Goal: Task Accomplishment & Management: Manage account settings

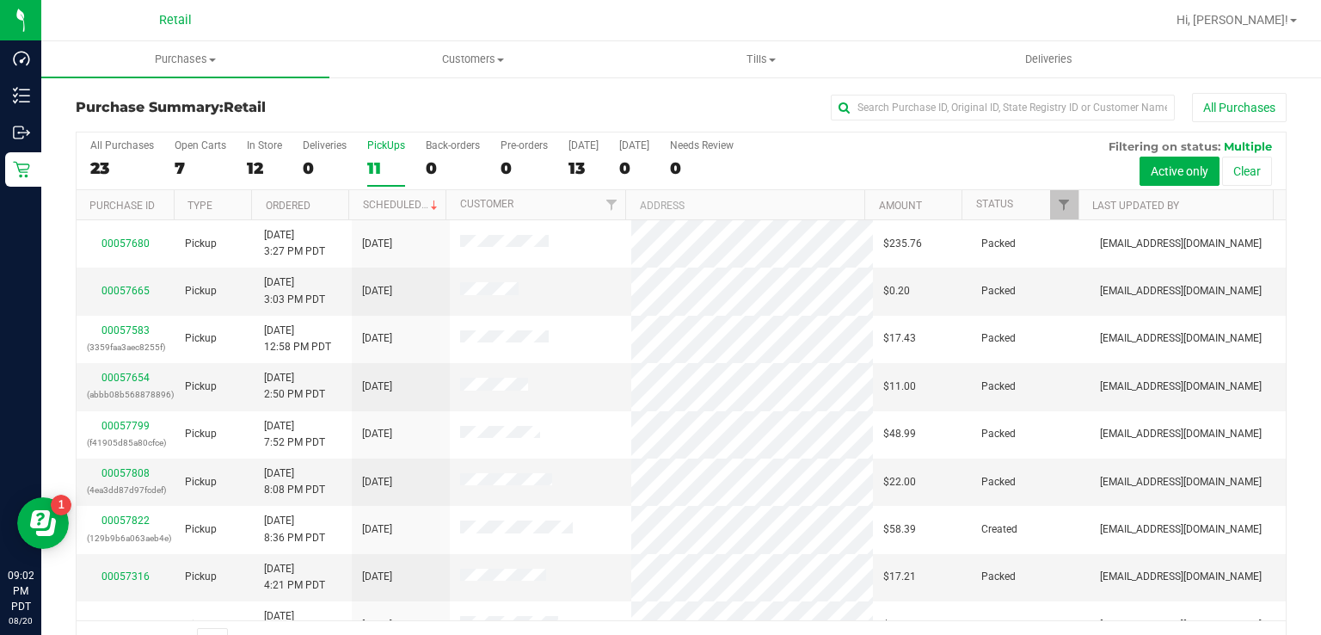
click at [390, 161] on div "11" at bounding box center [386, 168] width 38 height 20
click at [0, 0] on input "PickUps 11" at bounding box center [0, 0] width 0 height 0
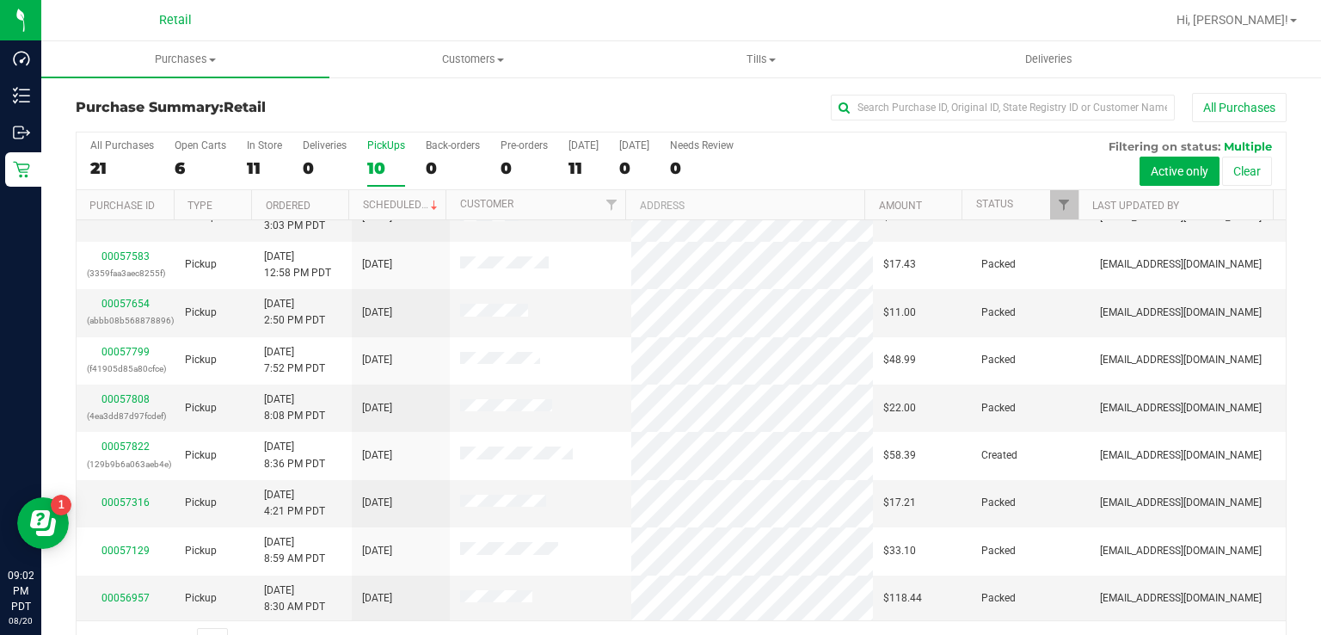
scroll to position [73, 0]
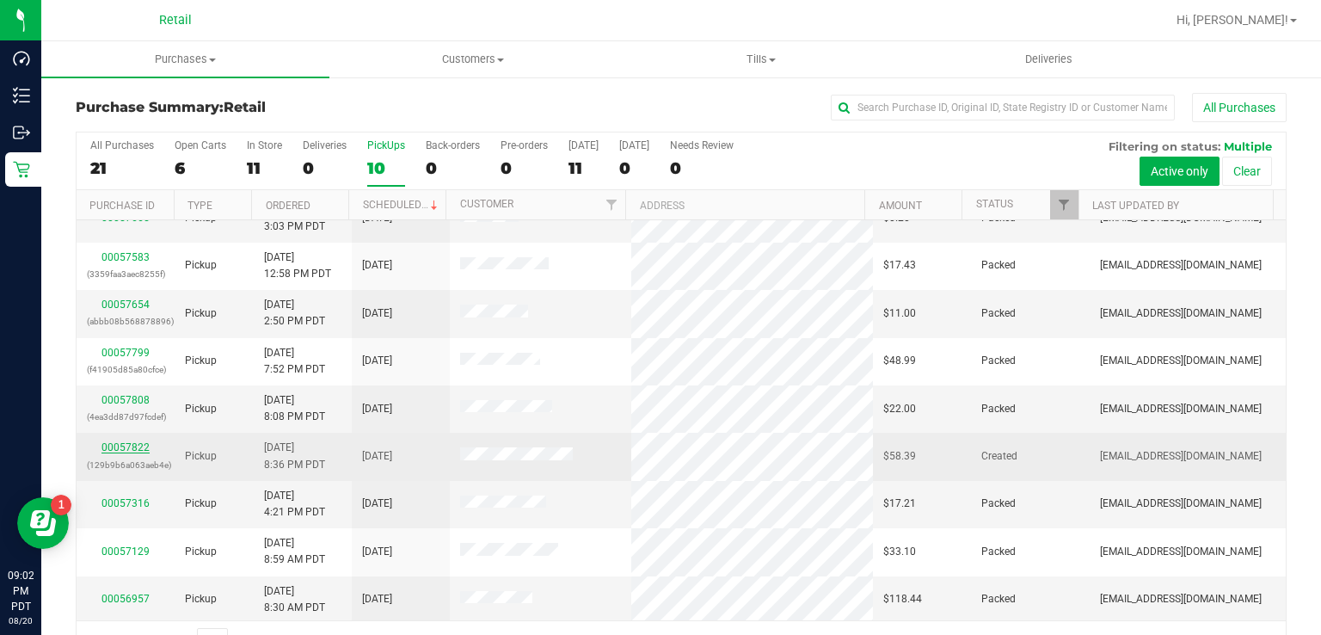
click at [130, 443] on link "00057822" at bounding box center [126, 447] width 48 height 12
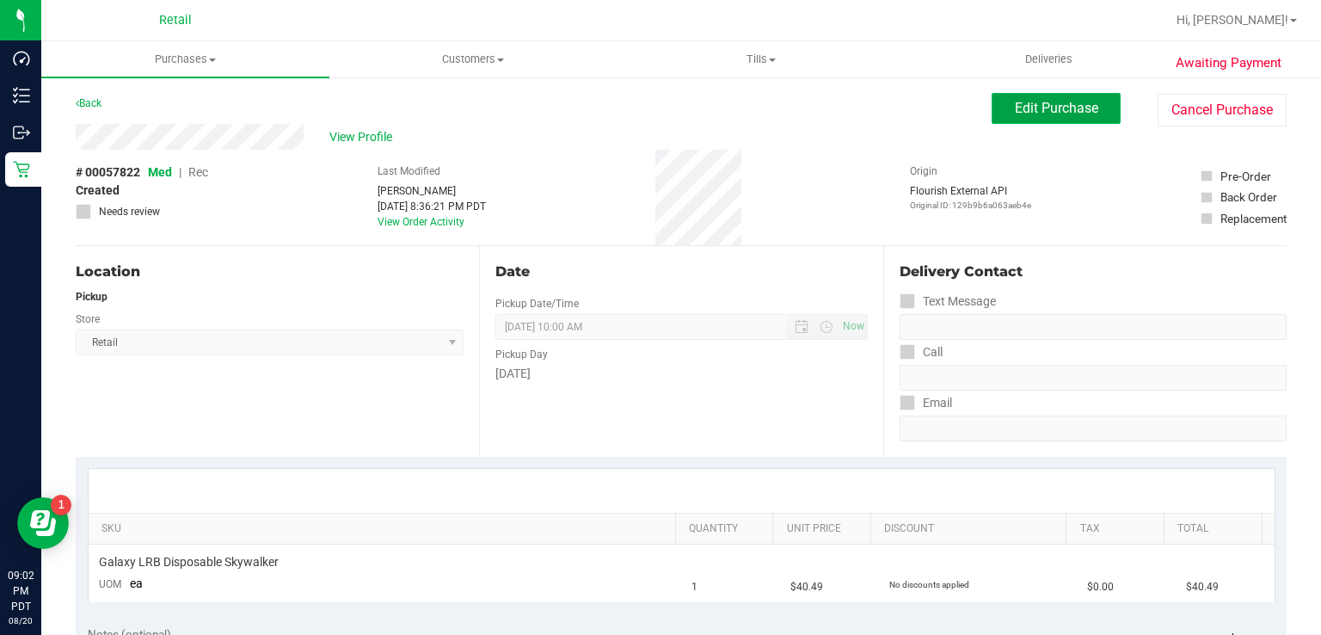
click at [1031, 106] on span "Edit Purchase" at bounding box center [1056, 108] width 83 height 16
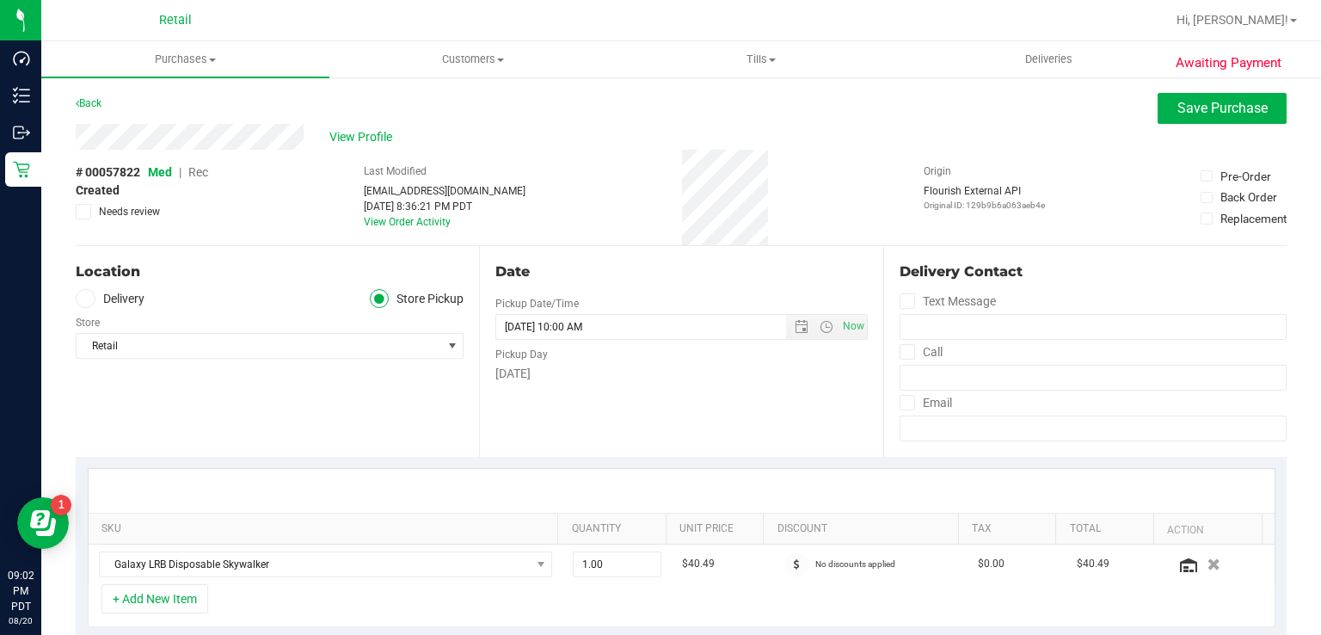
click at [193, 175] on span "Rec" at bounding box center [198, 172] width 20 height 14
click at [1193, 105] on span "Save Purchase" at bounding box center [1223, 108] width 90 height 16
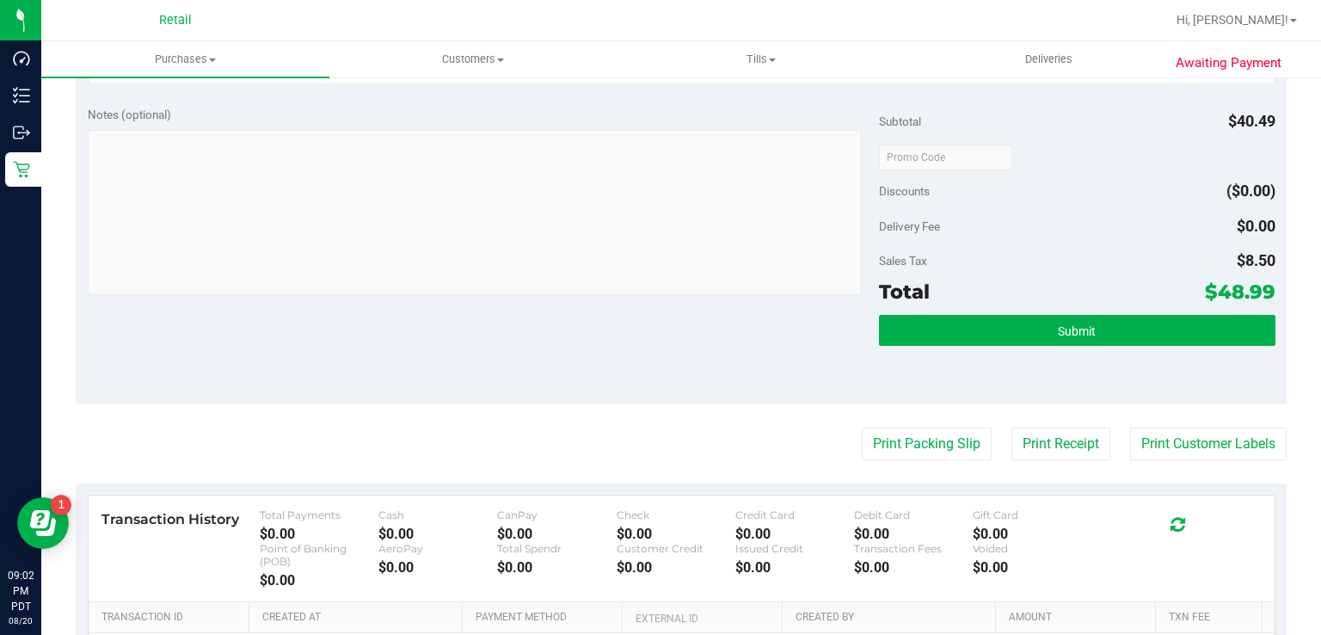
scroll to position [522, 0]
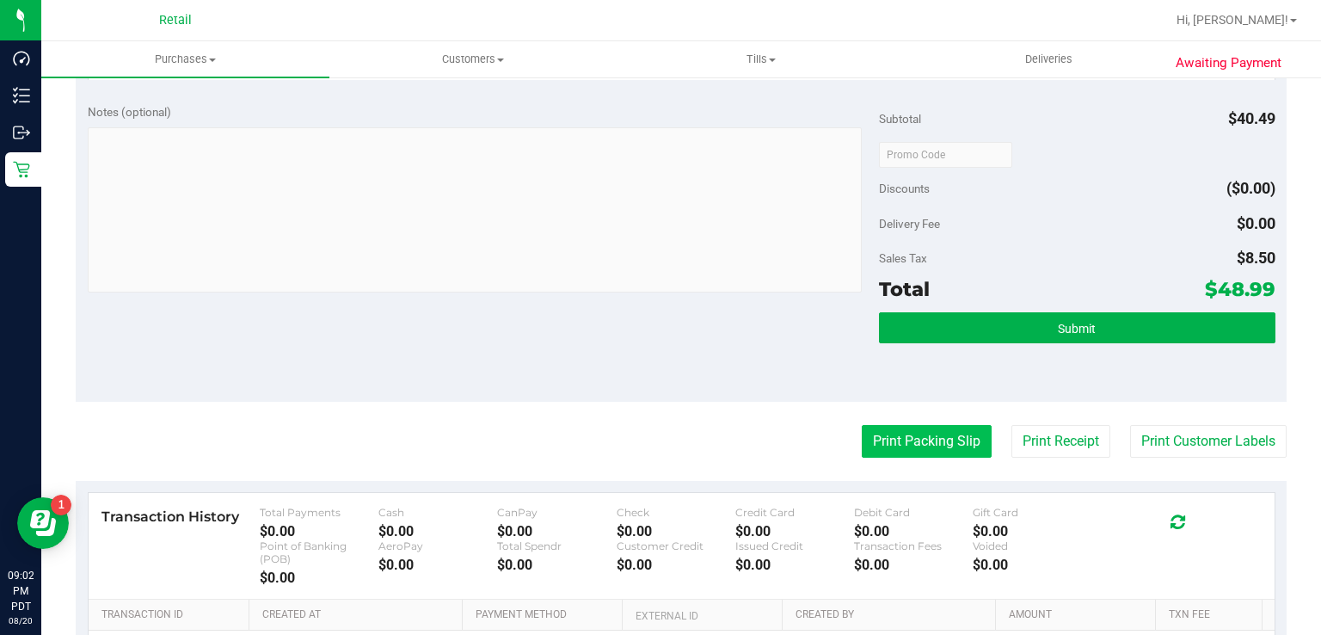
click at [919, 453] on button "Print Packing Slip" at bounding box center [927, 441] width 130 height 33
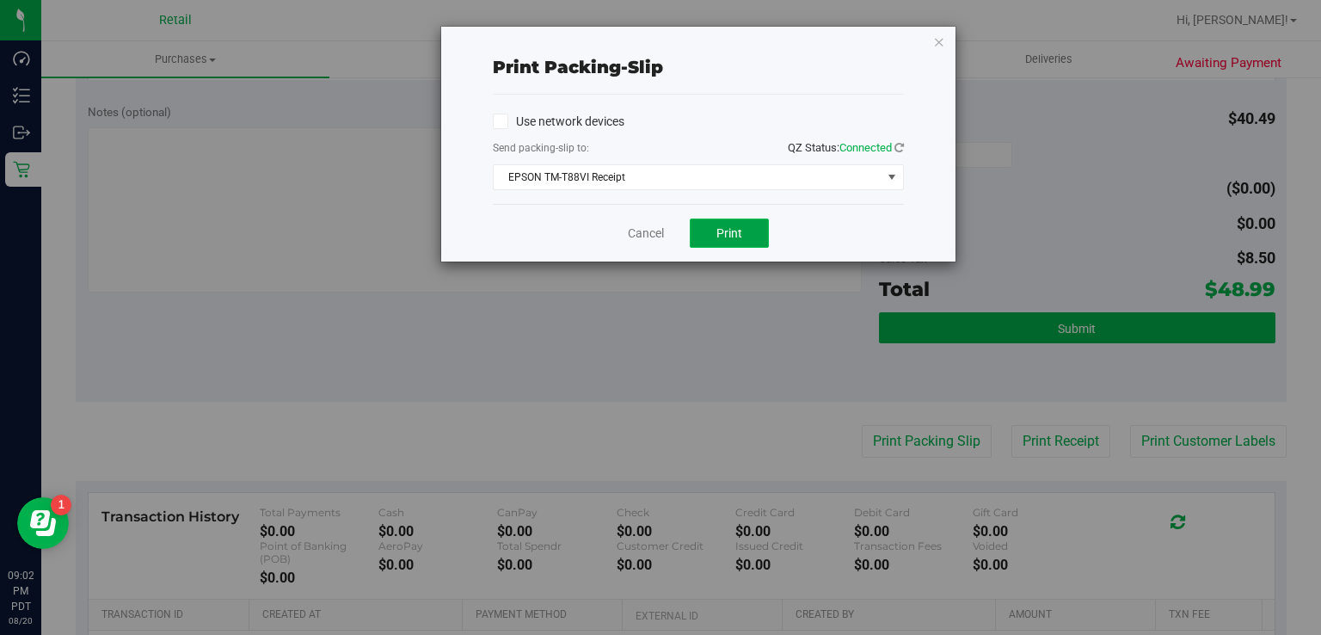
click at [735, 243] on button "Print" at bounding box center [729, 232] width 79 height 29
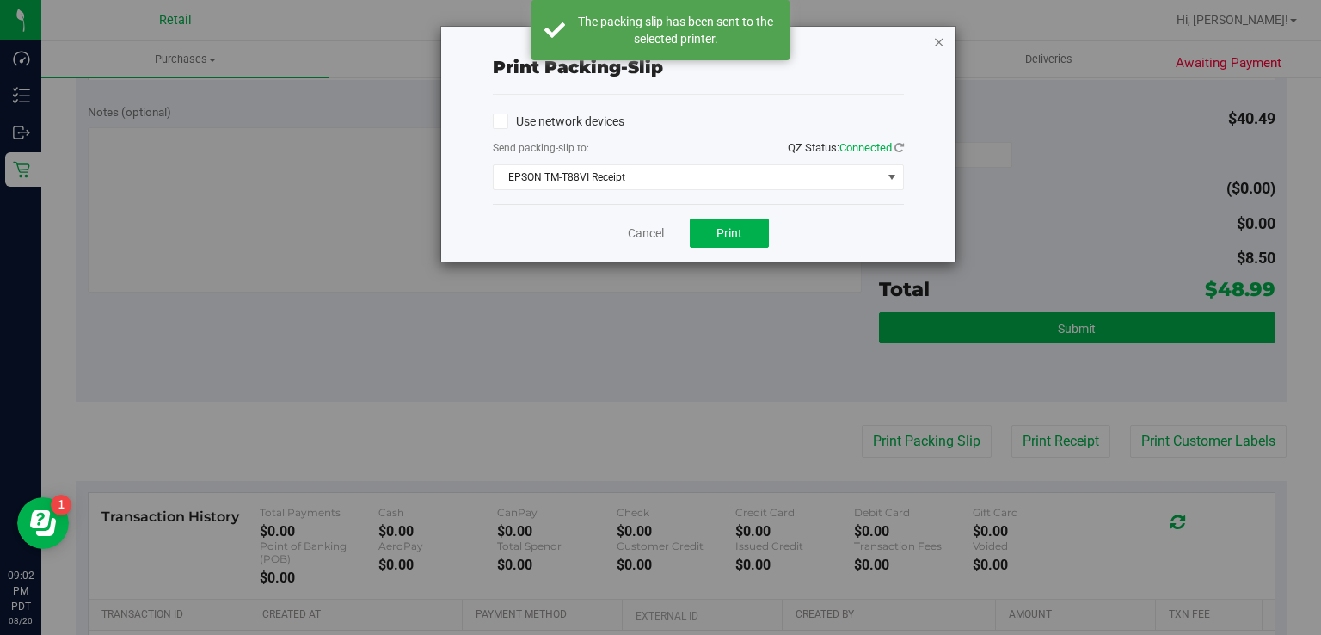
click at [939, 40] on icon "button" at bounding box center [939, 41] width 12 height 21
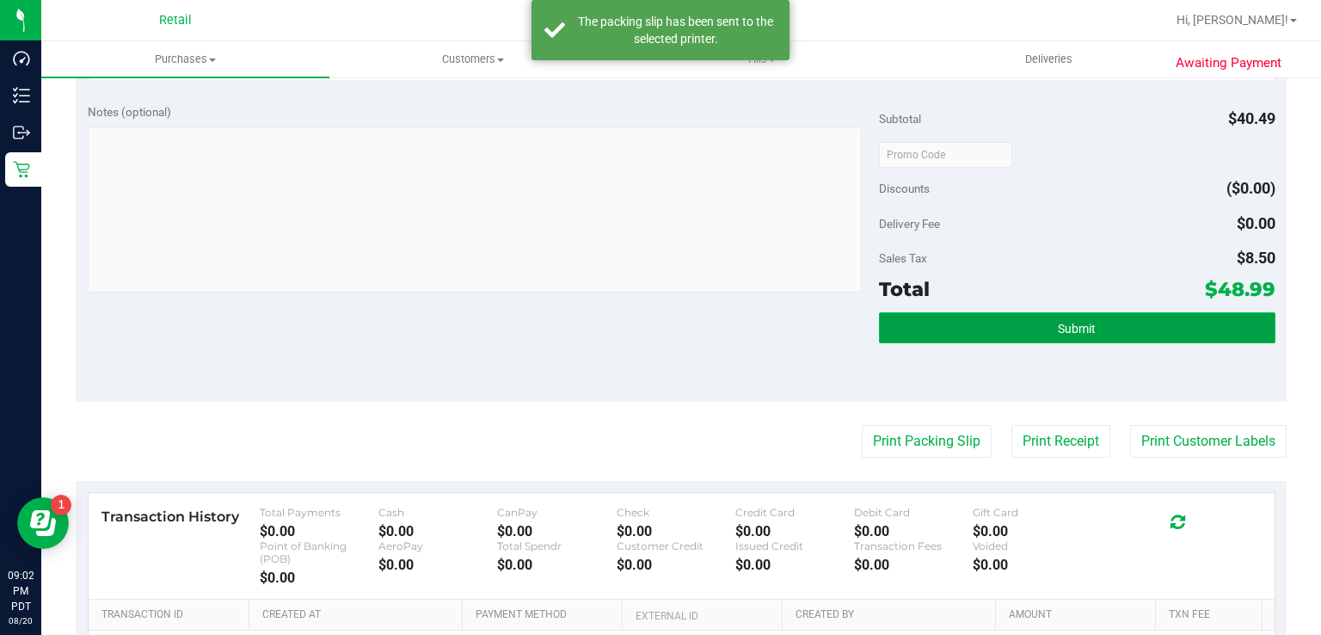
click at [1080, 322] on span "Submit" at bounding box center [1077, 329] width 38 height 14
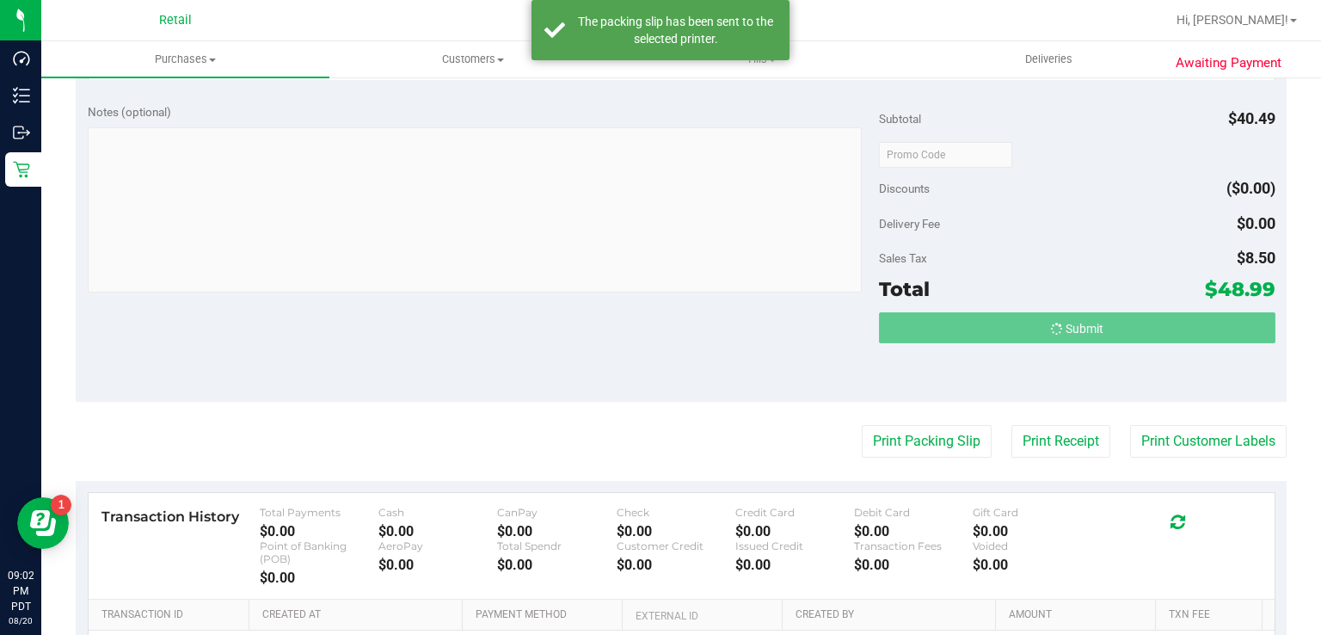
scroll to position [495, 0]
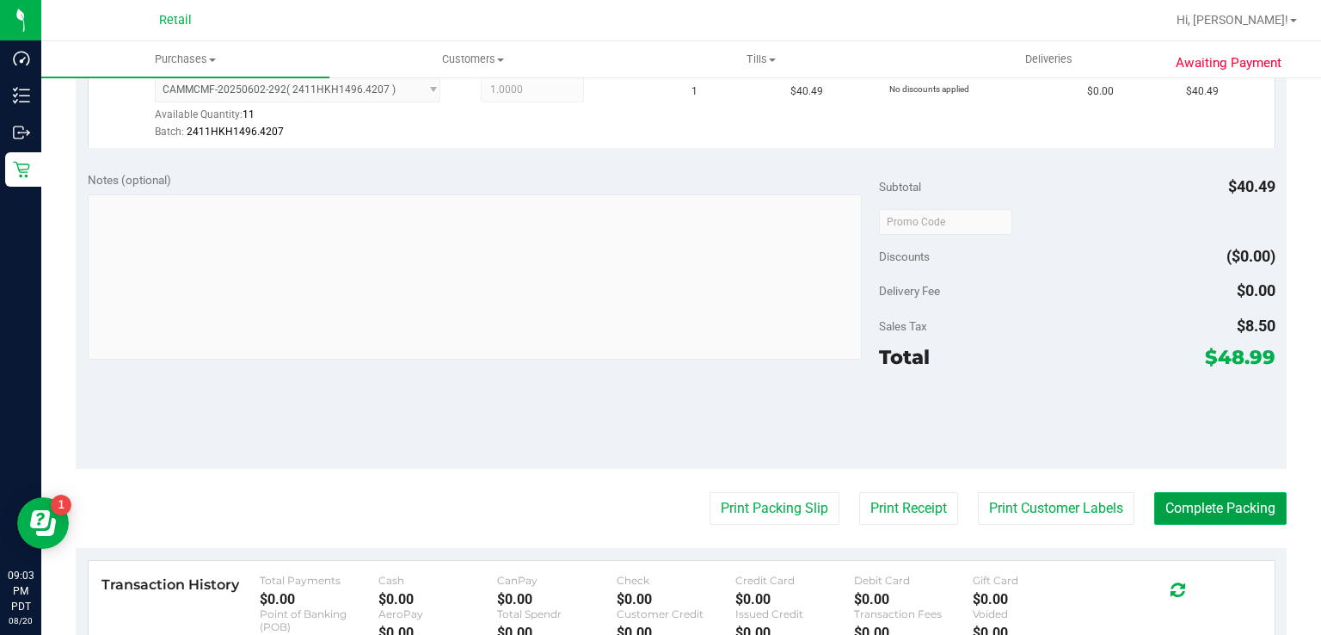
click at [1208, 509] on button "Complete Packing" at bounding box center [1220, 508] width 132 height 33
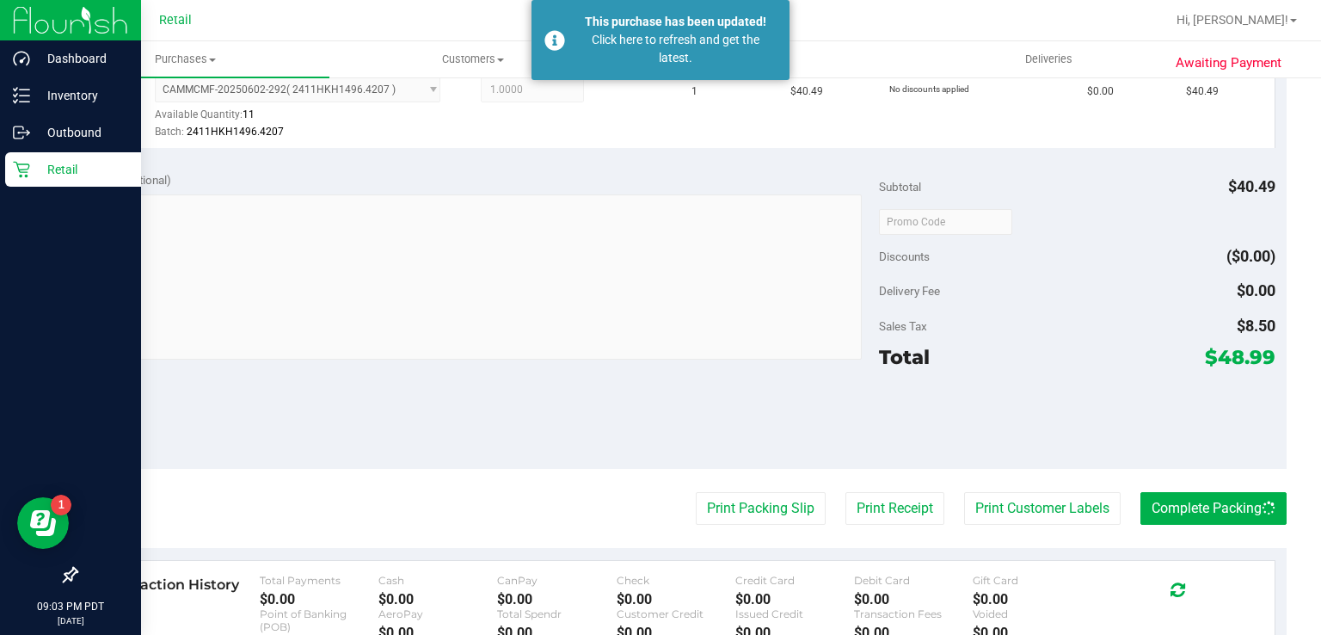
click at [27, 173] on icon at bounding box center [21, 169] width 17 height 17
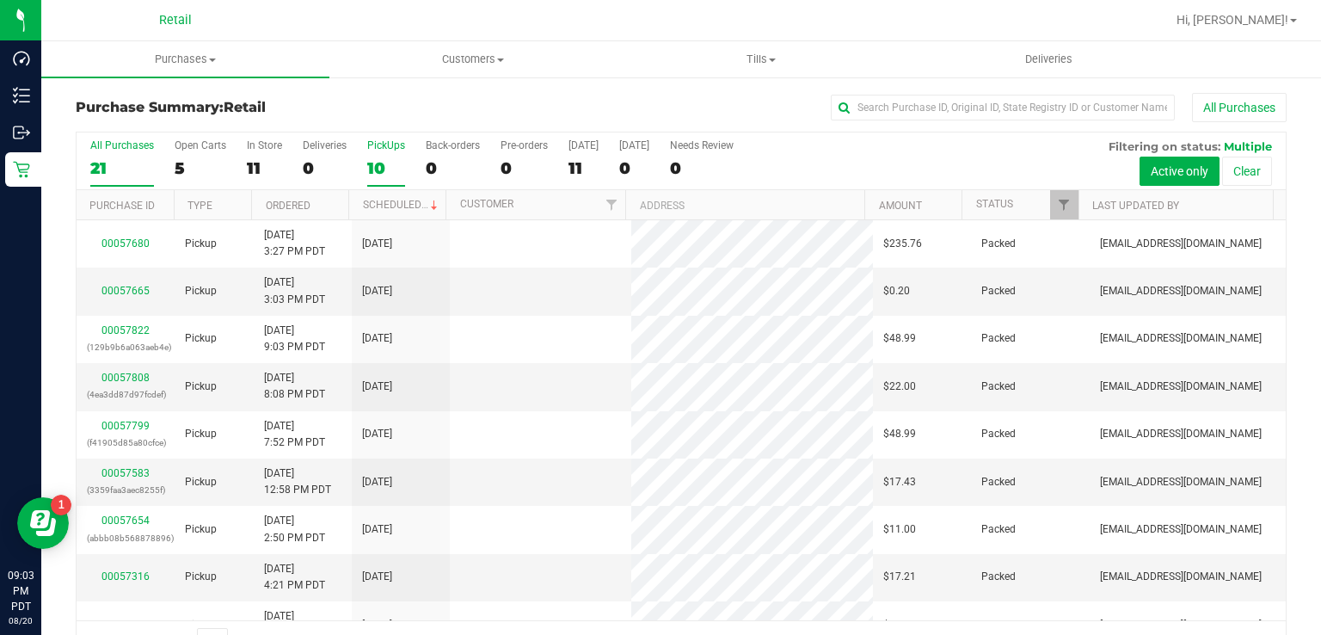
click at [370, 146] on div "PickUps" at bounding box center [386, 145] width 38 height 12
click at [0, 0] on input "PickUps 10" at bounding box center [0, 0] width 0 height 0
click at [378, 176] on div "10" at bounding box center [386, 168] width 38 height 20
click at [0, 0] on input "PickUps 10" at bounding box center [0, 0] width 0 height 0
click at [378, 159] on div "9" at bounding box center [386, 168] width 38 height 20
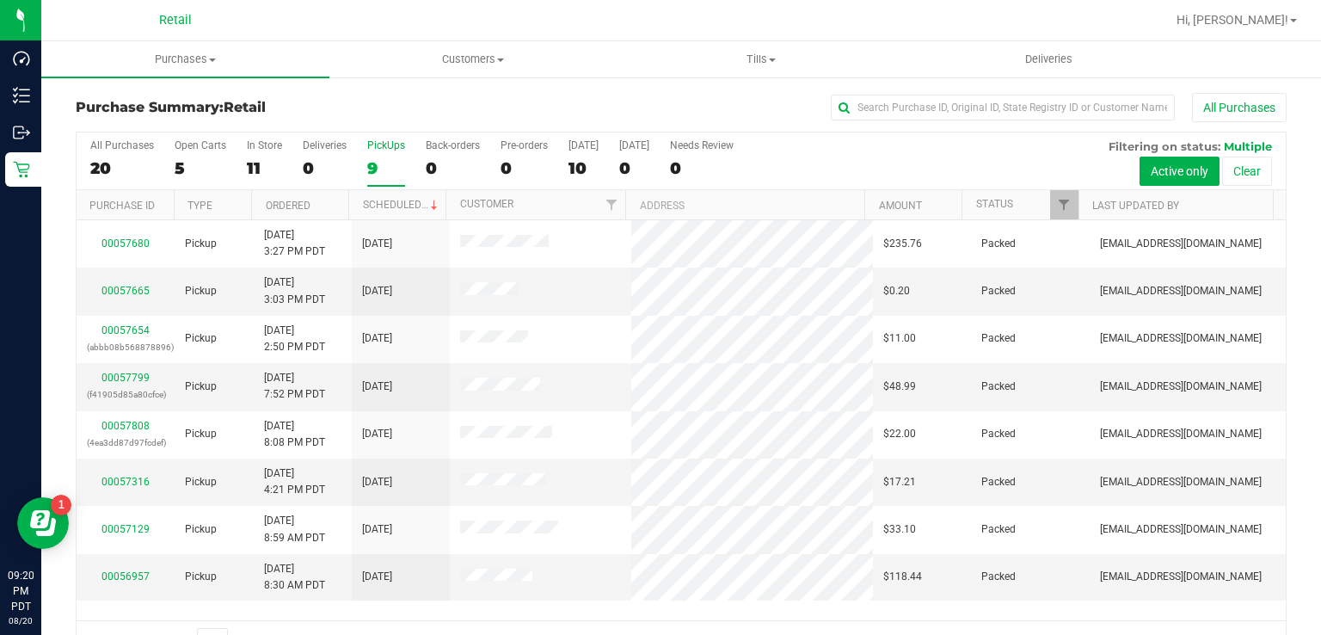
click at [0, 0] on input "PickUps 9" at bounding box center [0, 0] width 0 height 0
click at [384, 166] on div "8" at bounding box center [386, 168] width 38 height 20
click at [0, 0] on input "PickUps 8" at bounding box center [0, 0] width 0 height 0
click at [372, 171] on div "8" at bounding box center [386, 168] width 38 height 20
click at [0, 0] on input "PickUps 8" at bounding box center [0, 0] width 0 height 0
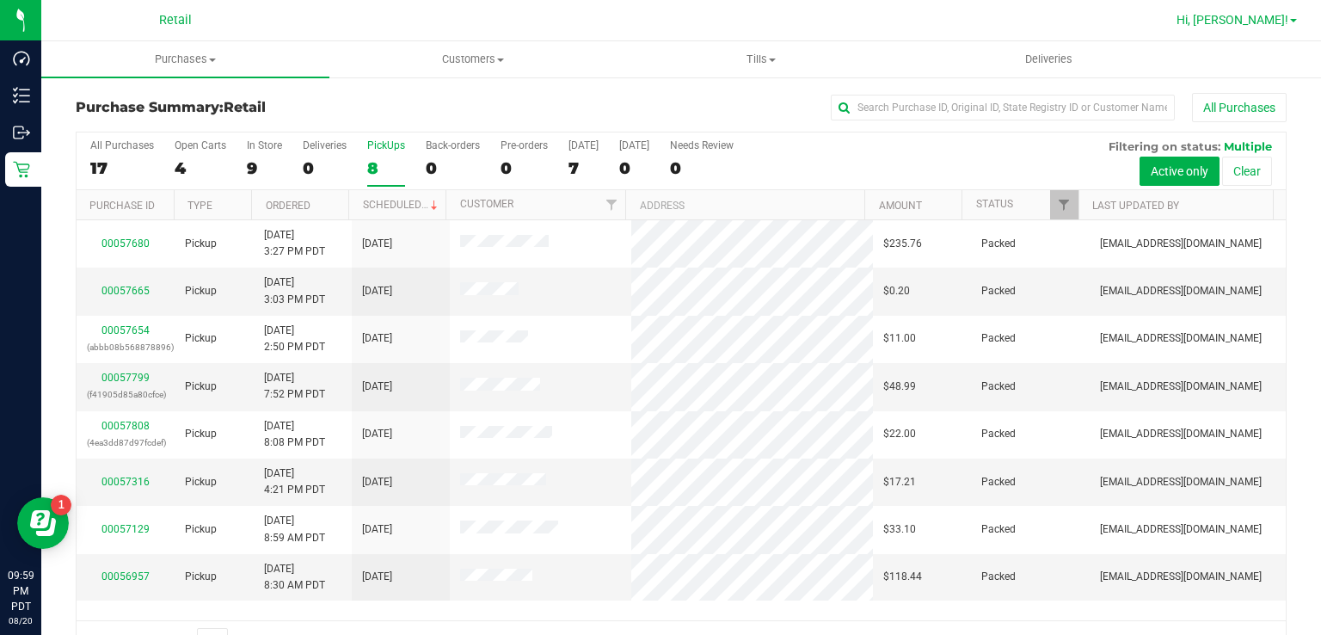
click at [1248, 15] on span "Hi, [PERSON_NAME]!" at bounding box center [1233, 20] width 112 height 14
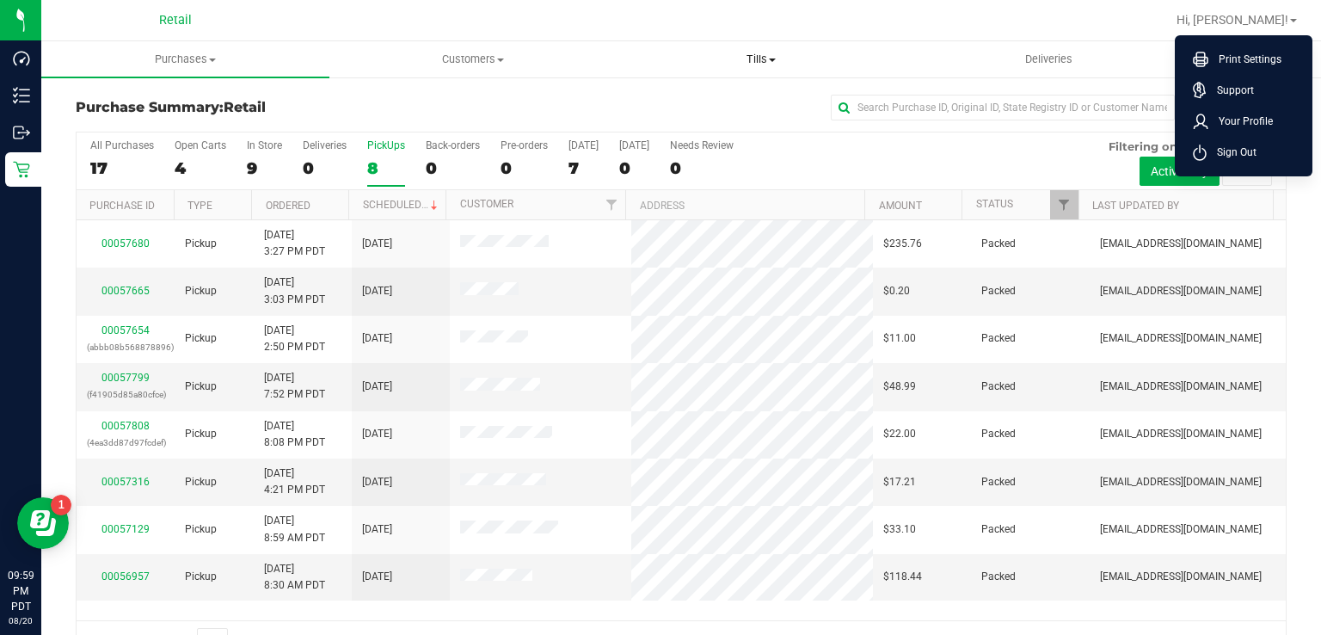
click at [761, 56] on span "Tills" at bounding box center [761, 59] width 286 height 15
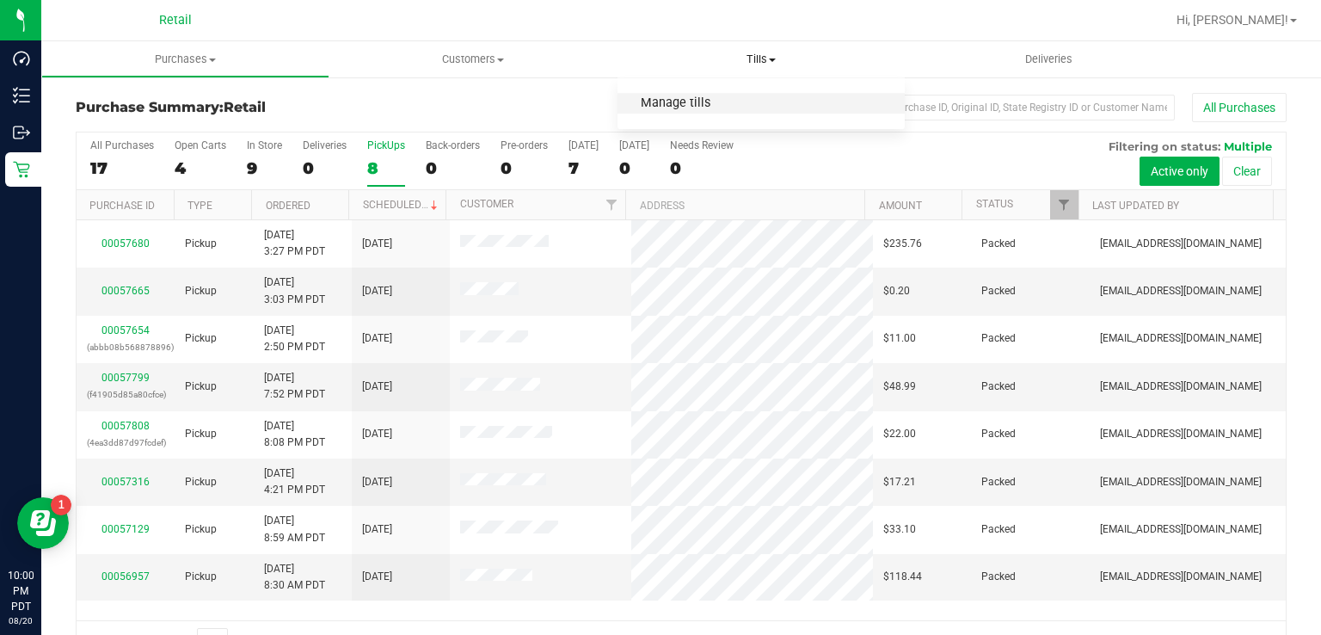
click at [728, 103] on span "Manage tills" at bounding box center [676, 103] width 116 height 15
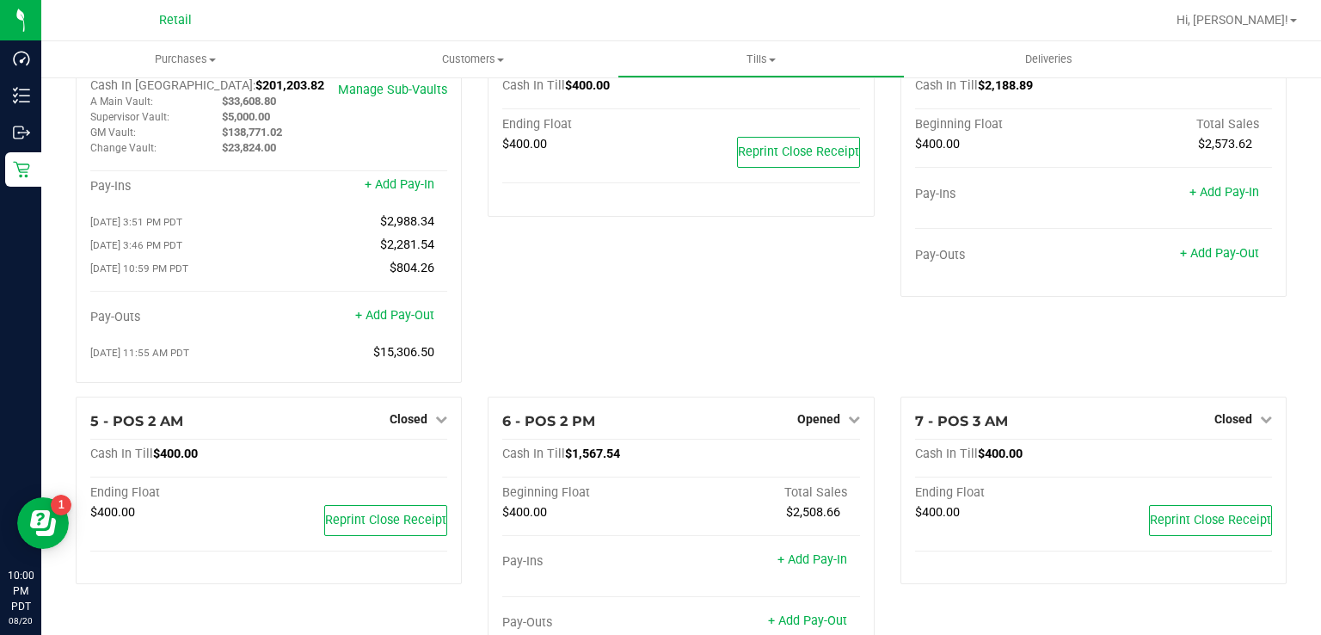
scroll to position [65, 0]
click at [809, 422] on span "Opened" at bounding box center [818, 418] width 43 height 14
click at [822, 456] on link "Close Till" at bounding box center [820, 453] width 46 height 14
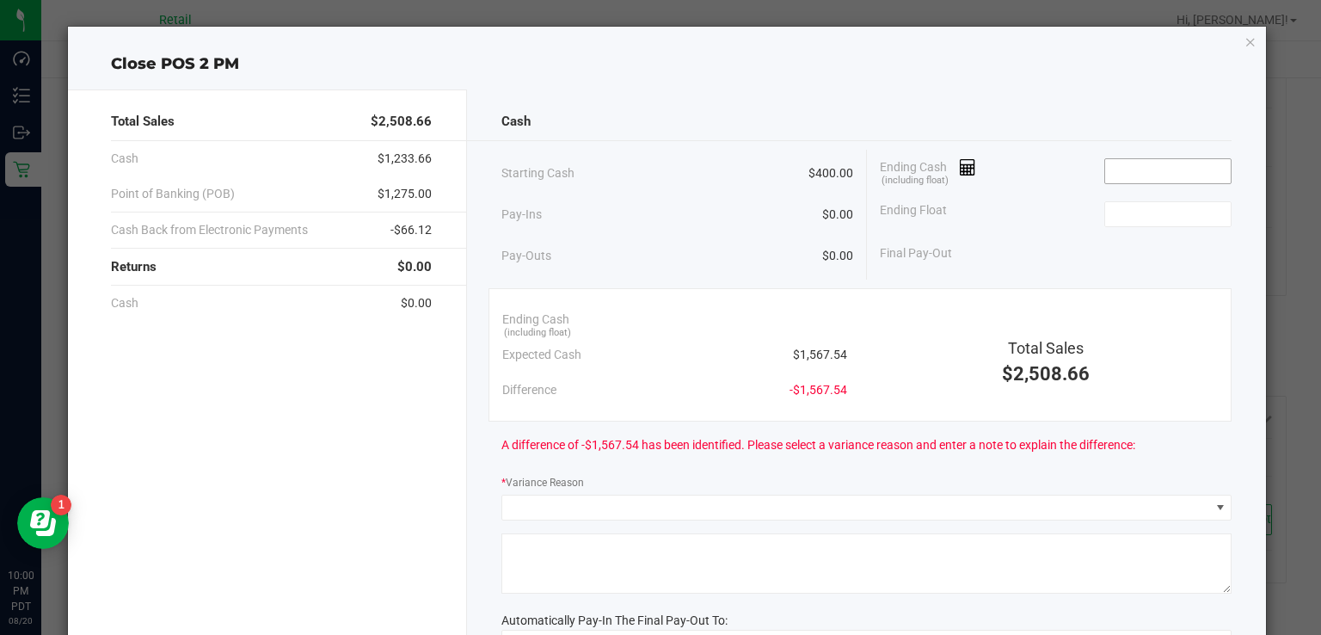
click at [1129, 166] on input at bounding box center [1168, 171] width 126 height 24
click at [1142, 216] on input at bounding box center [1168, 214] width 126 height 24
type input "$1,567.58"
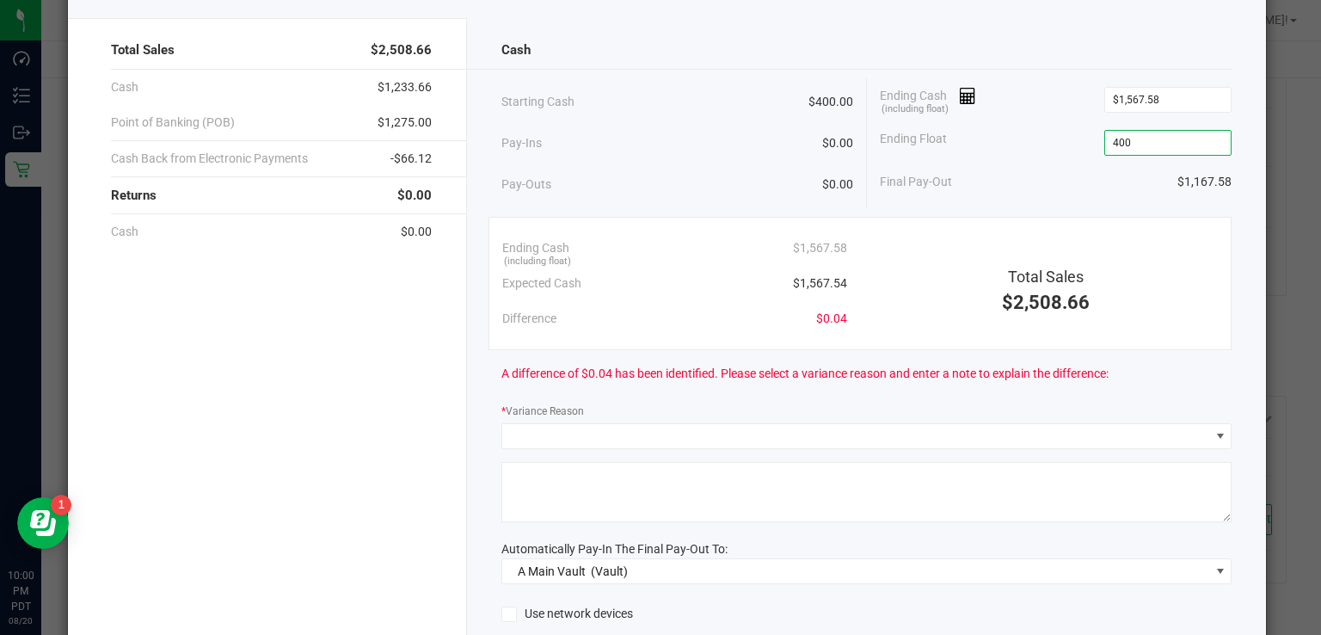
scroll to position [77, 0]
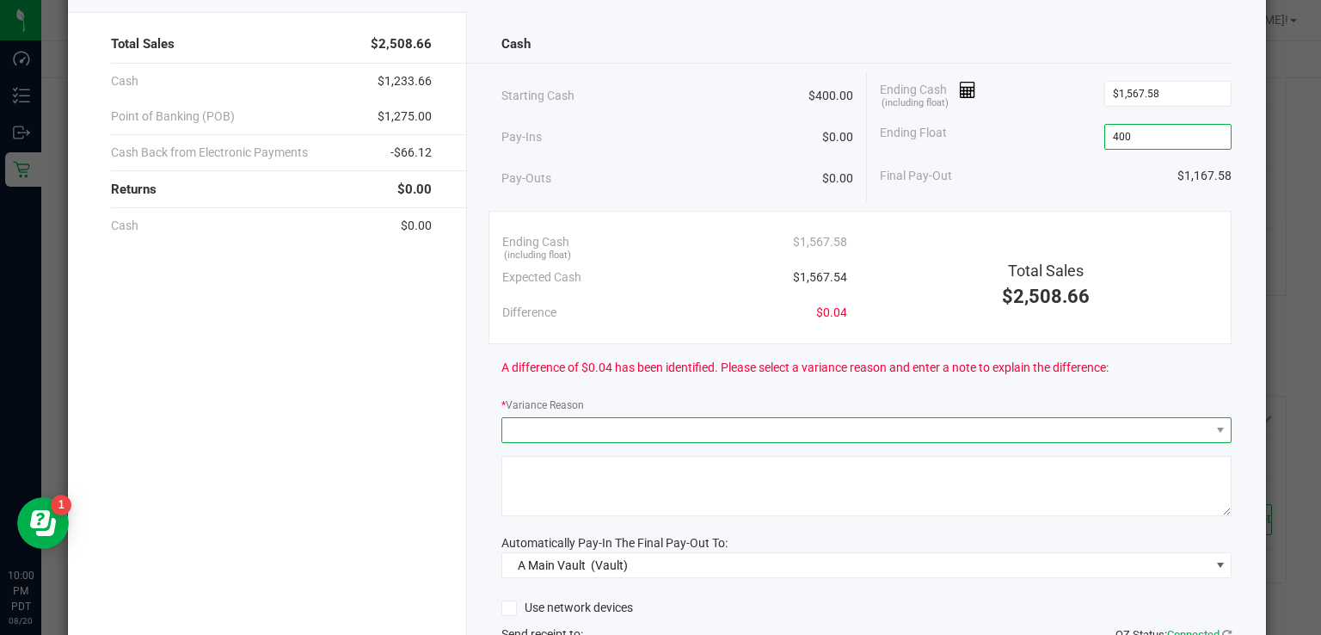
click at [802, 418] on span at bounding box center [855, 430] width 707 height 24
type input "$400.00"
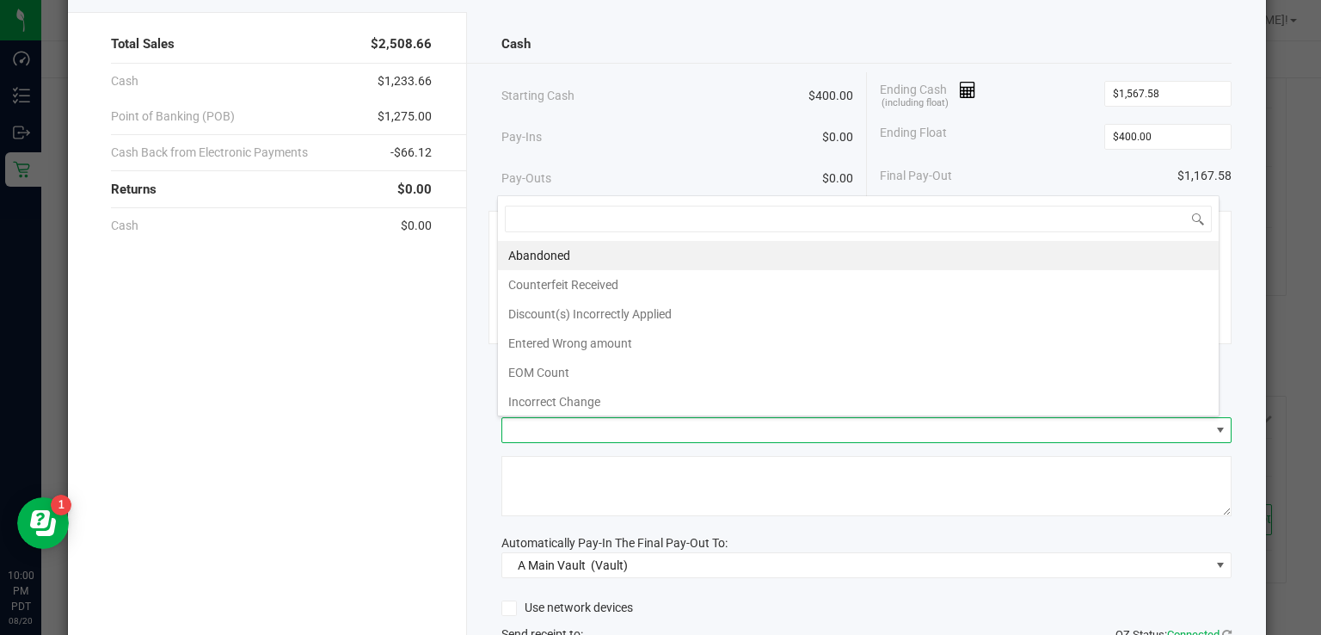
scroll to position [25, 723]
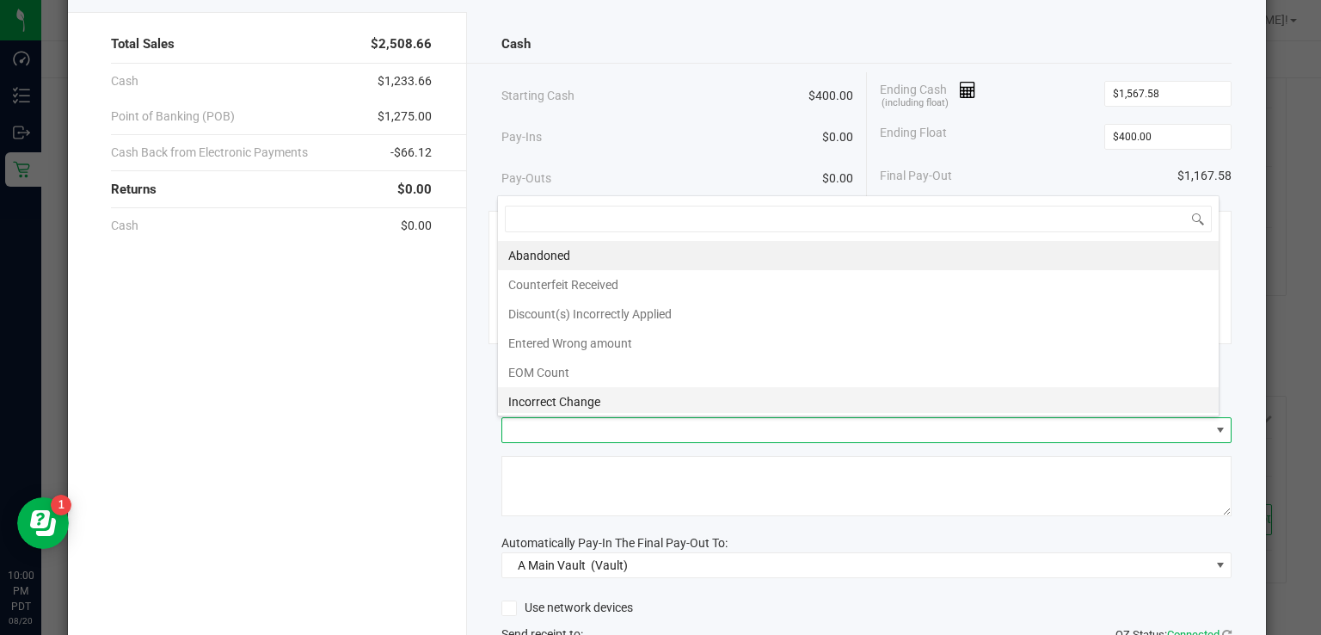
click at [622, 390] on li "Incorrect Change" at bounding box center [858, 401] width 721 height 29
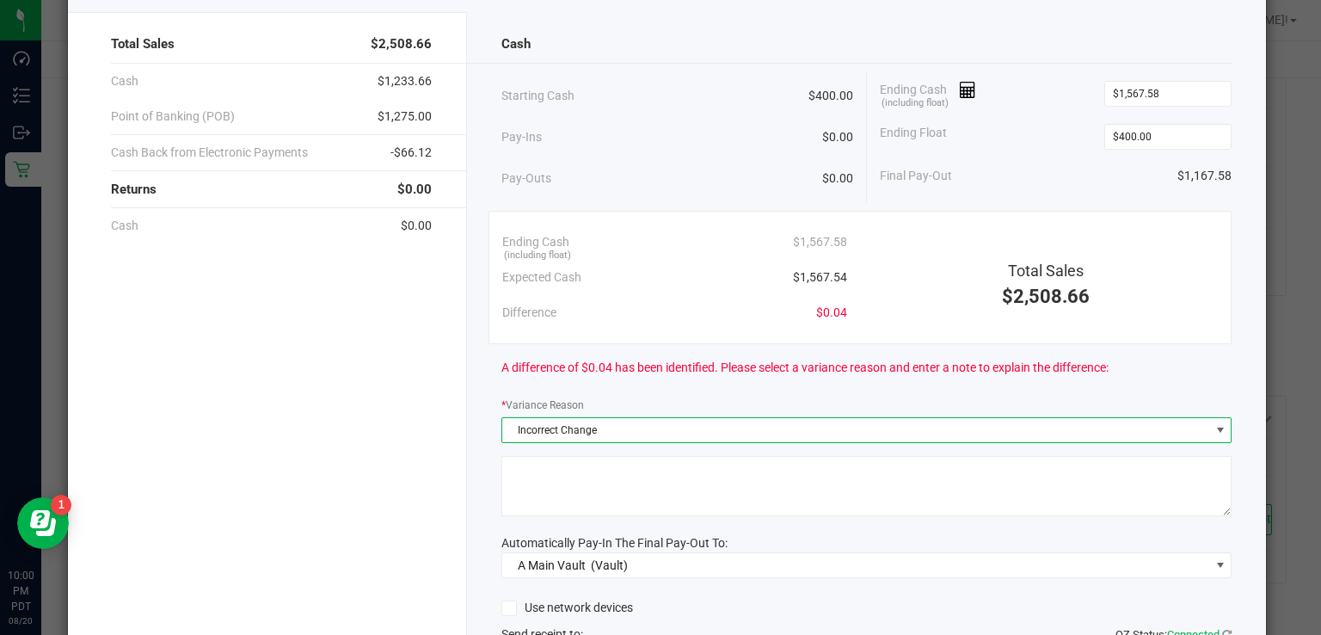
click at [649, 469] on textarea at bounding box center [867, 486] width 730 height 60
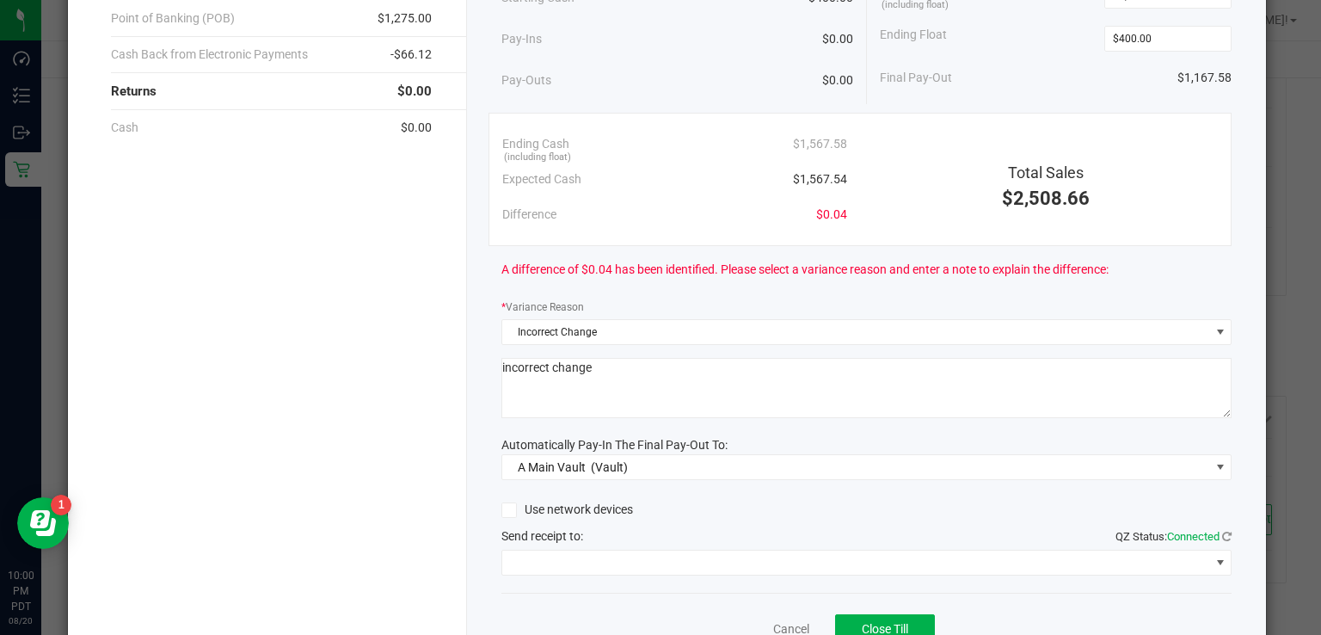
scroll to position [194, 0]
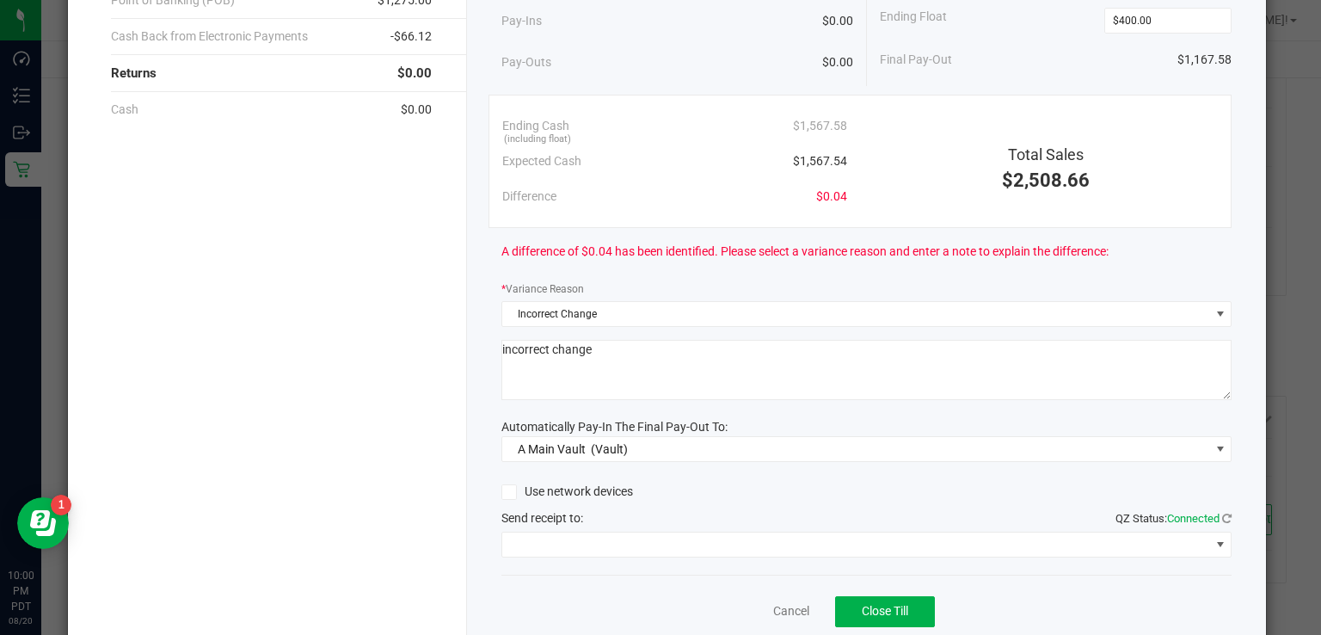
type textarea "incorrect change"
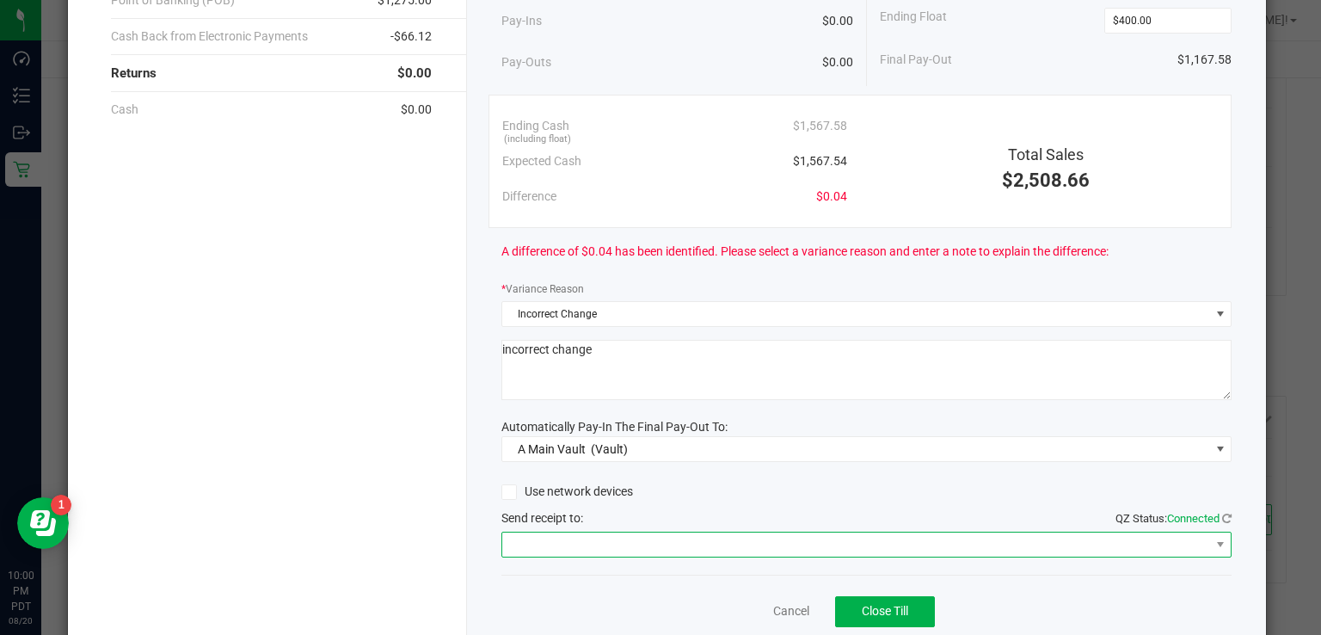
click at [733, 545] on span at bounding box center [855, 544] width 707 height 24
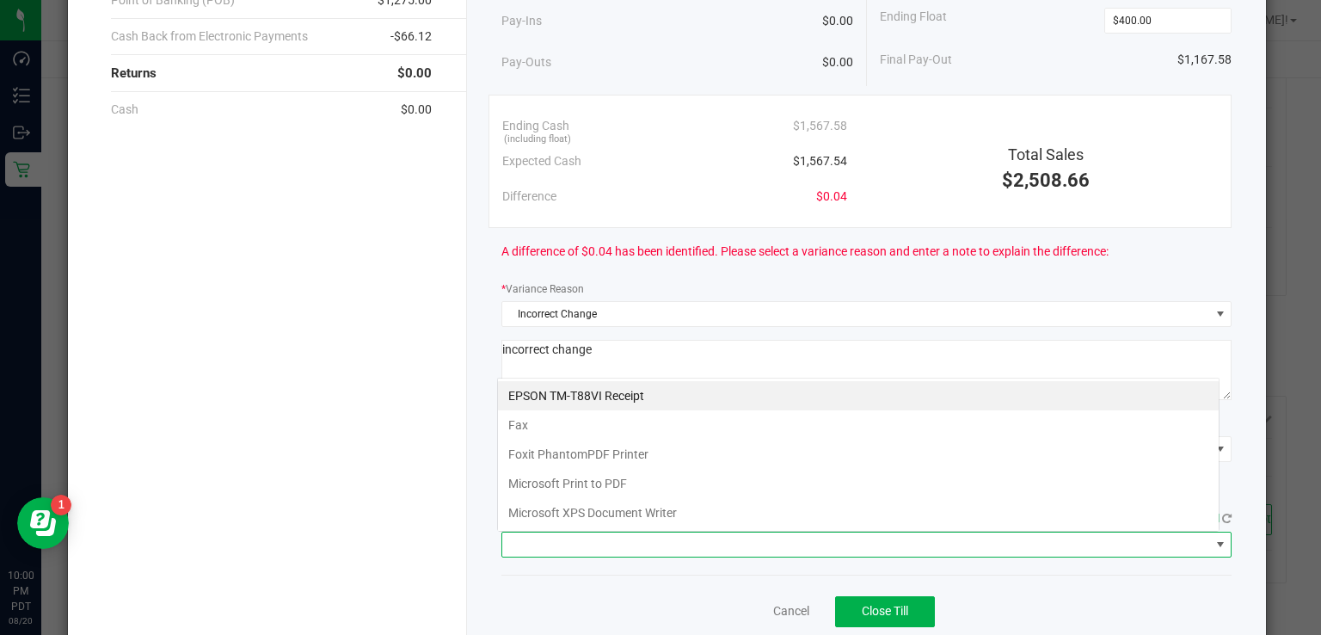
scroll to position [25, 723]
click at [651, 400] on Receipt "EPSON TM-T88VI Receipt" at bounding box center [858, 395] width 721 height 29
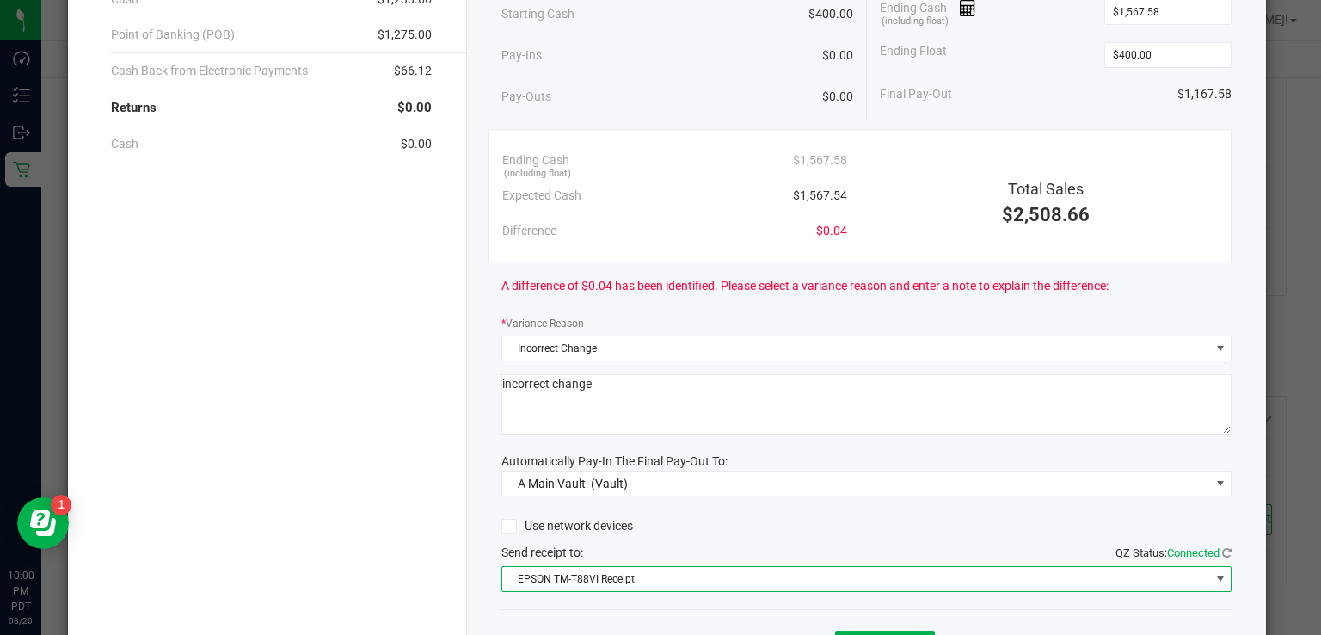
scroll to position [255, 0]
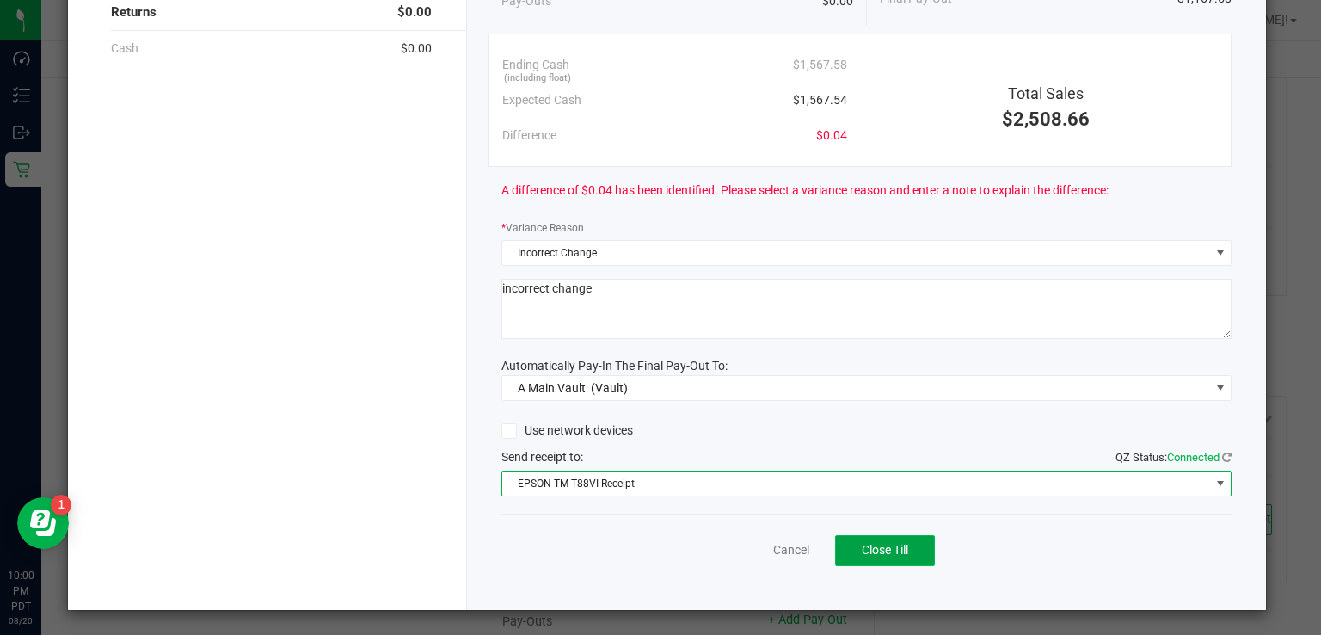
click at [874, 549] on span "Close Till" at bounding box center [885, 550] width 46 height 14
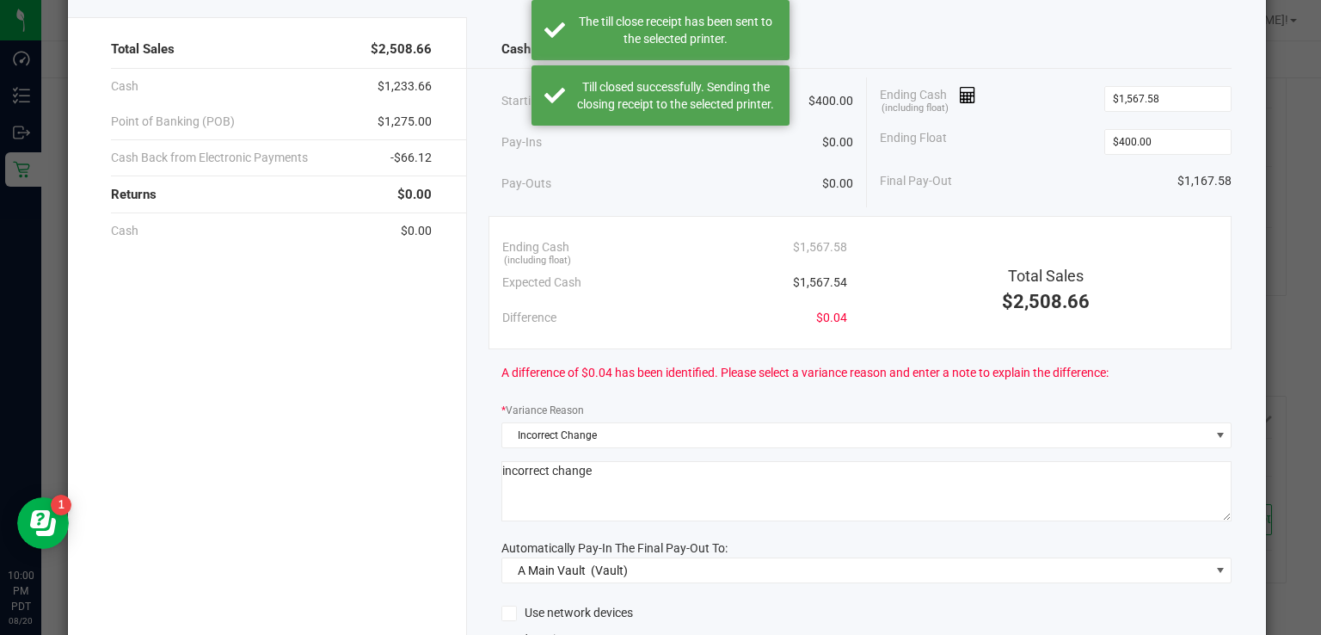
scroll to position [0, 0]
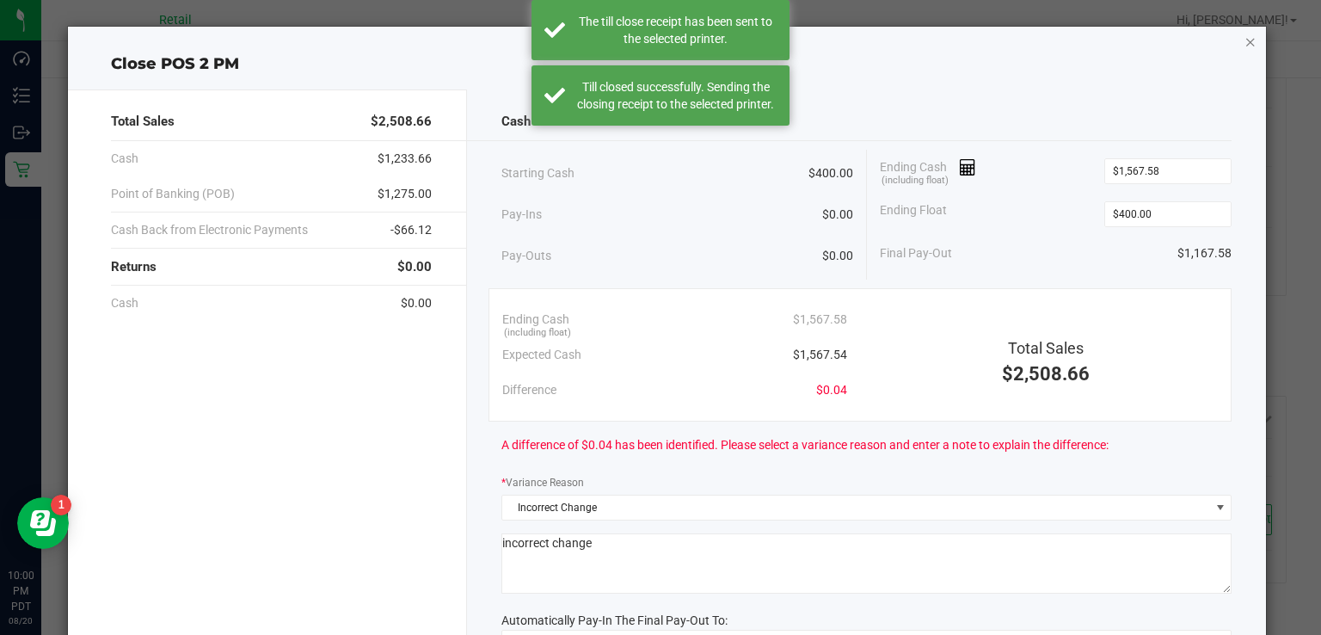
click at [1245, 34] on icon "button" at bounding box center [1251, 41] width 12 height 21
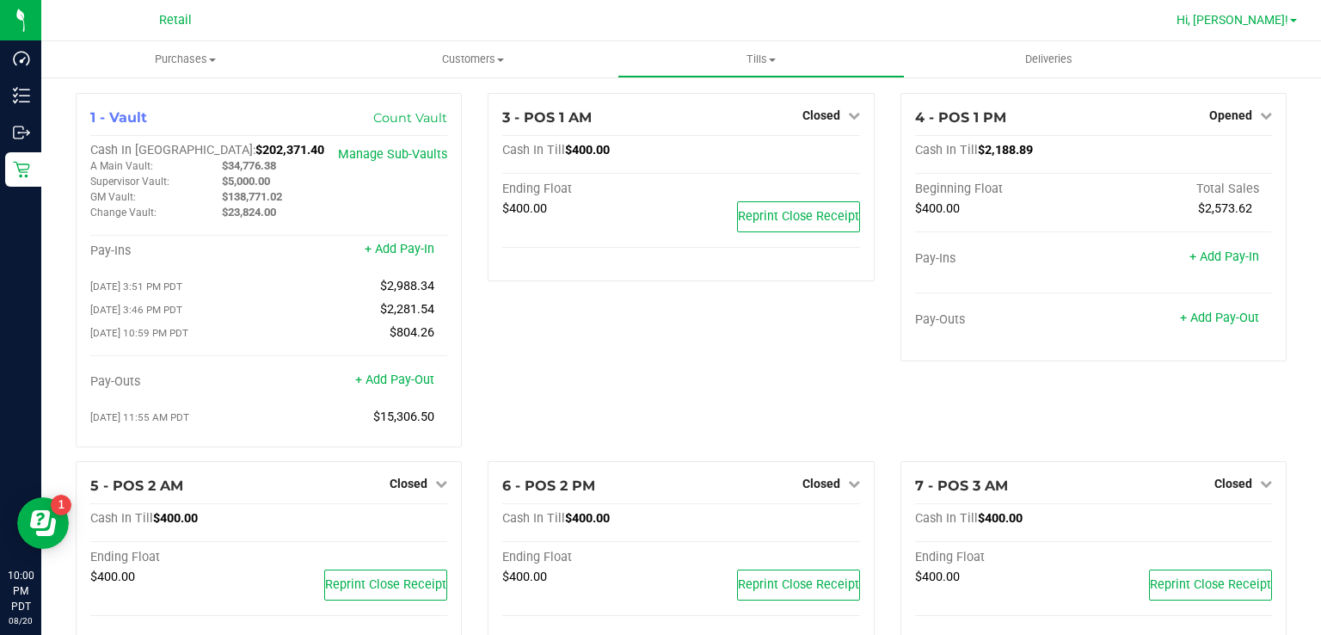
click at [1263, 24] on span "Hi, [PERSON_NAME]!" at bounding box center [1233, 20] width 112 height 14
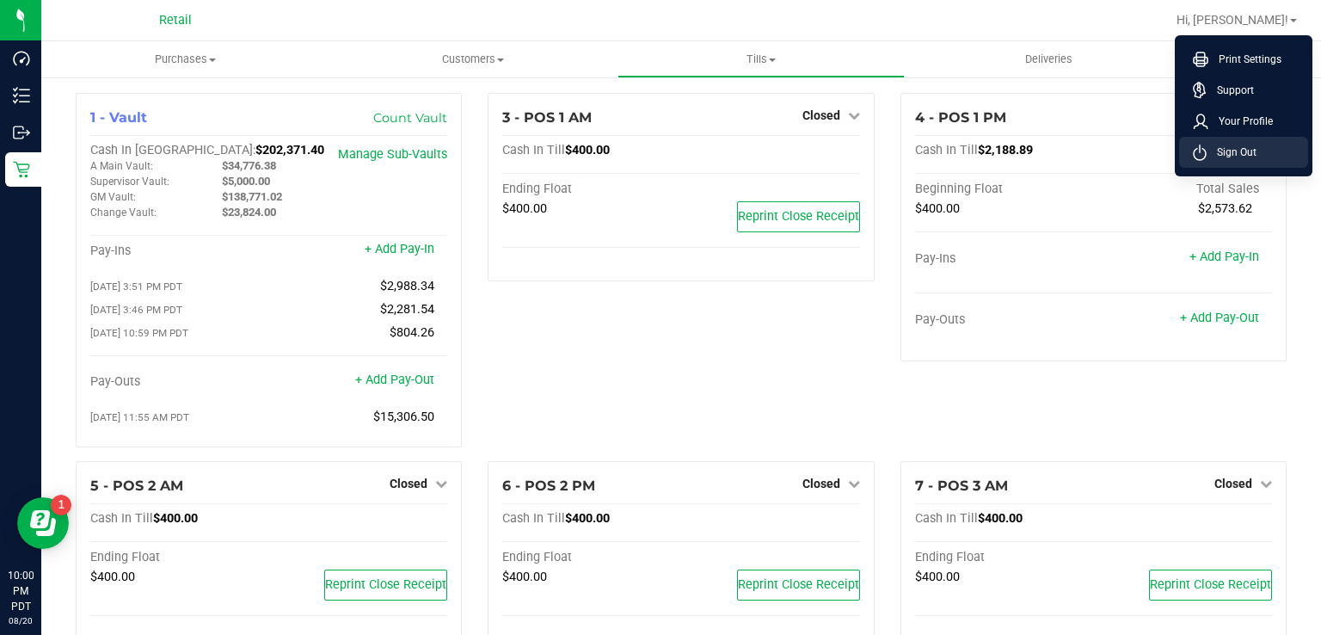
click at [1239, 153] on span "Sign Out" at bounding box center [1232, 152] width 50 height 17
